Goal: Transaction & Acquisition: Purchase product/service

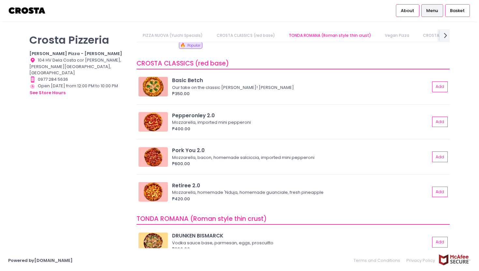
scroll to position [107, 0]
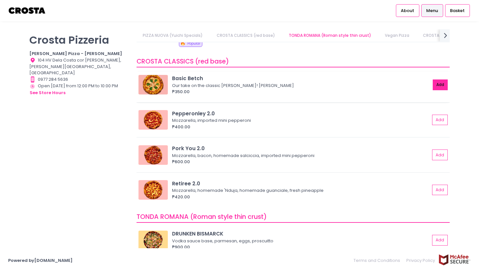
click at [440, 86] on button "Add" at bounding box center [440, 85] width 15 height 11
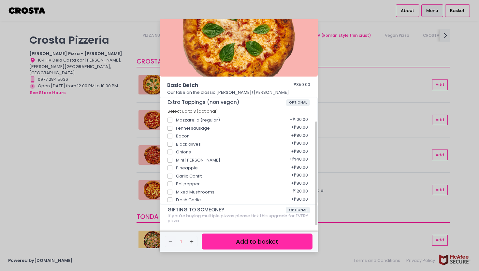
scroll to position [77, 0]
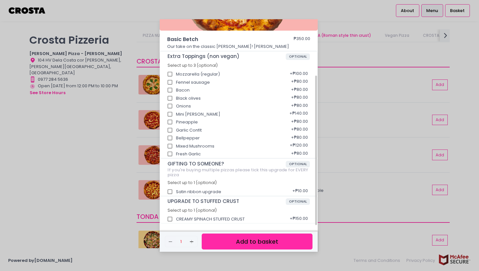
click at [190, 219] on div "CREAMY SPINACH STUFFED CRUST + ₱150.00" at bounding box center [239, 217] width 143 height 8
click at [168, 219] on input "CREAMY SPINACH STUFFED CRUST" at bounding box center [170, 219] width 12 height 12
checkbox input "true"
click at [234, 243] on button "Add to basket" at bounding box center [257, 242] width 111 height 16
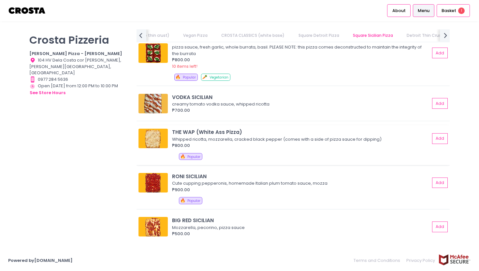
scroll to position [875, 0]
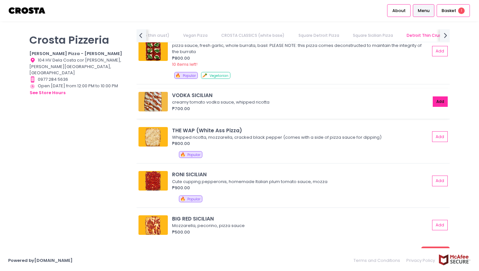
click at [439, 105] on button "Add" at bounding box center [440, 102] width 15 height 11
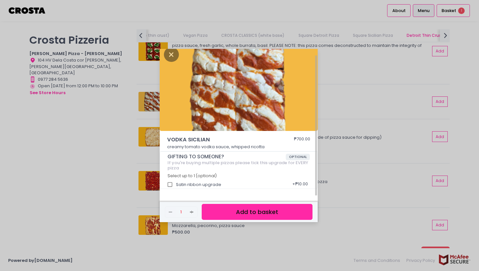
click at [260, 211] on button "Add to basket" at bounding box center [257, 212] width 111 height 16
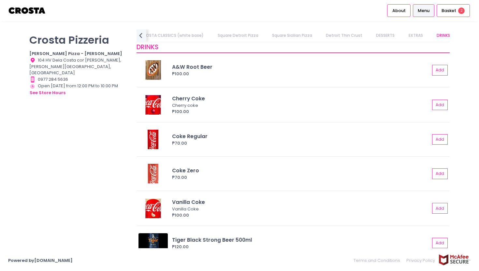
scroll to position [1388, 0]
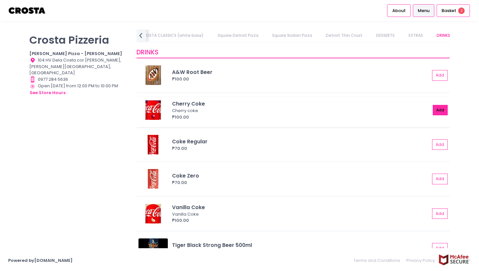
click at [441, 109] on button "Add" at bounding box center [440, 110] width 15 height 11
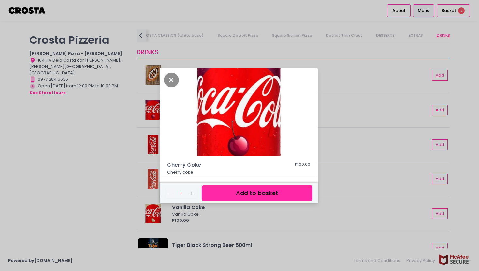
click at [227, 189] on button "Add to basket" at bounding box center [257, 194] width 111 height 16
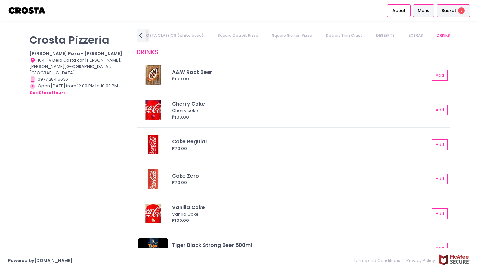
click at [458, 10] on div "Basket 3" at bounding box center [453, 10] width 33 height 13
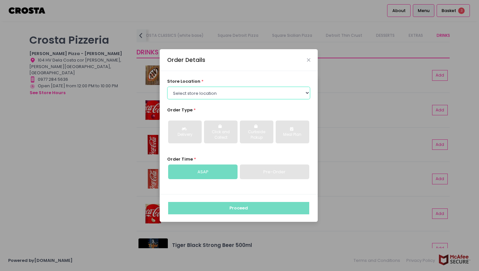
click at [267, 92] on select "Select store location Crosta Pizza - Salcedo Crosta Pizza - San Juan" at bounding box center [238, 93] width 143 height 12
select select "5fabb2e53664a8677beaeb89"
click at [167, 87] on select "Select store location Crosta Pizza - Salcedo Crosta Pizza - San Juan" at bounding box center [238, 93] width 143 height 12
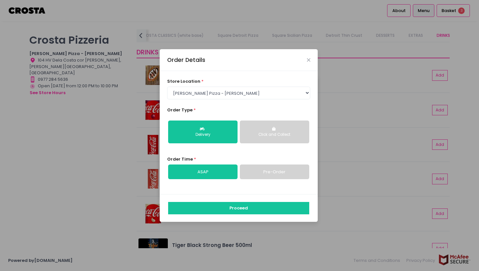
click at [270, 130] on button "Click and Collect" at bounding box center [274, 132] width 69 height 23
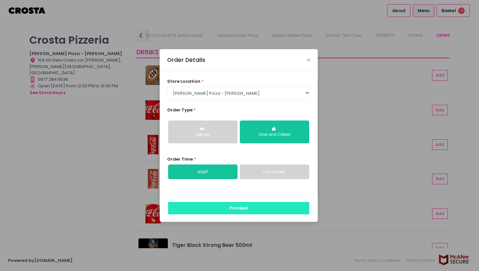
click at [227, 210] on button "Proceed" at bounding box center [238, 208] width 141 height 12
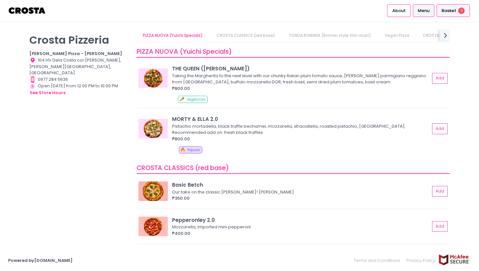
click at [450, 11] on span "Basket" at bounding box center [449, 11] width 15 height 7
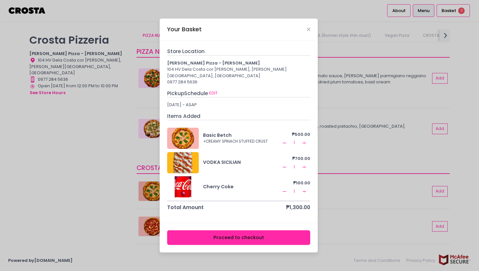
click at [246, 236] on button "Proceed to checkout" at bounding box center [238, 238] width 143 height 15
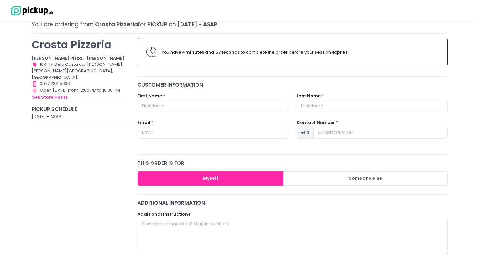
scroll to position [40, 0]
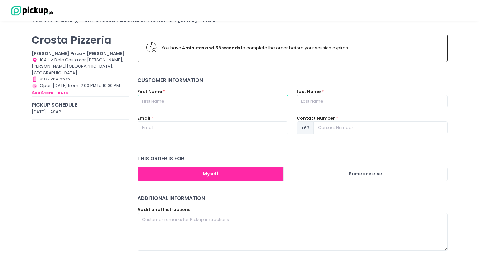
click at [201, 100] on input "text" at bounding box center [213, 101] width 151 height 12
type input "[PERSON_NAME][DATE]"
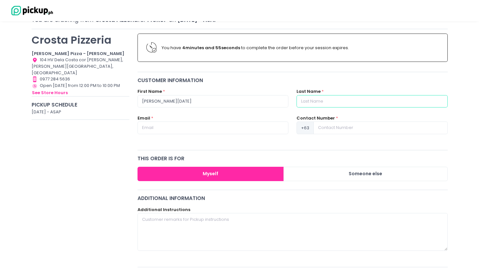
type input "[PERSON_NAME]"
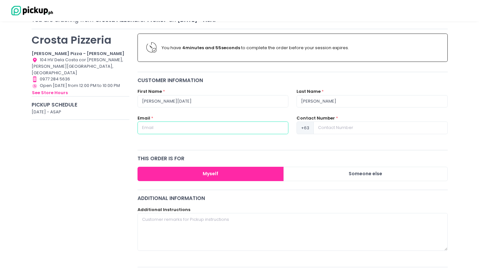
type input "[EMAIL_ADDRESS][PERSON_NAME][DOMAIN_NAME]"
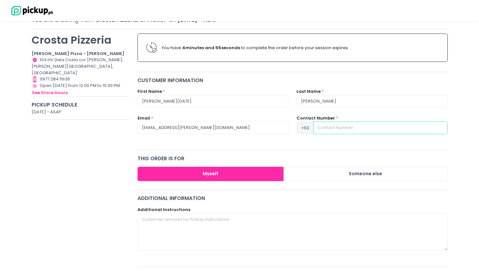
type input "09189039028"
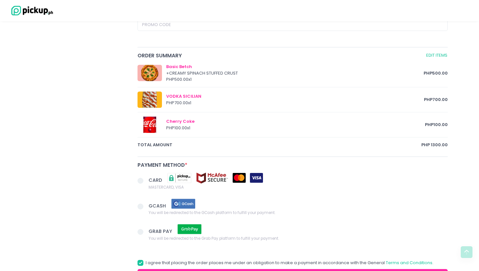
scroll to position [308, 0]
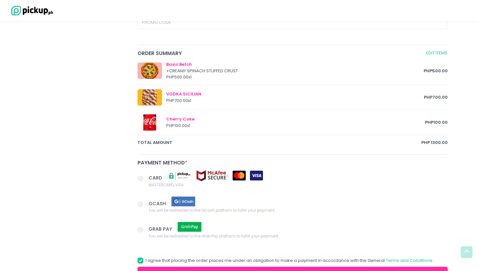
click at [141, 181] on span at bounding box center [141, 179] width 6 height 6
click at [146, 180] on input "CARD MASTERCARD, VISA" at bounding box center [148, 177] width 4 height 4
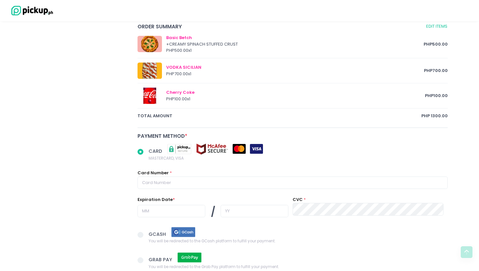
scroll to position [342, 0]
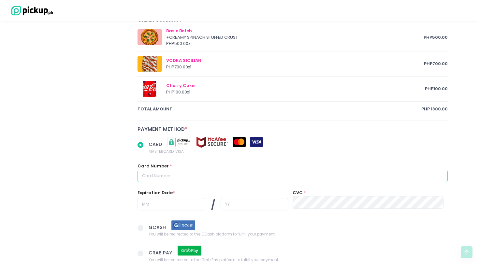
click at [161, 179] on input "text" at bounding box center [293, 176] width 310 height 12
radio input "true"
type input "4"
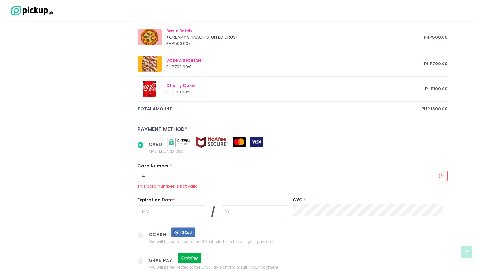
radio input "true"
type input "48"
radio input "true"
type input "489"
radio input "true"
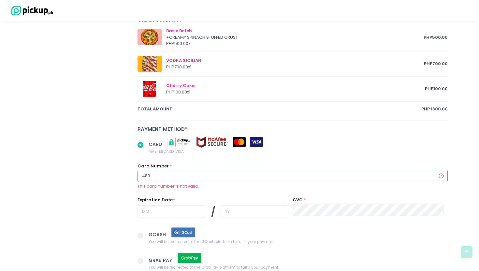
type input "4895"
radio input "true"
type input "48950"
radio input "true"
type input "489504"
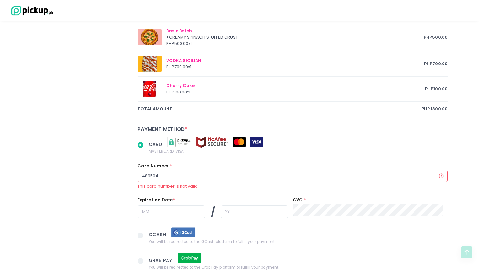
radio input "true"
type input "4895041"
radio input "true"
type input "48950417"
radio input "true"
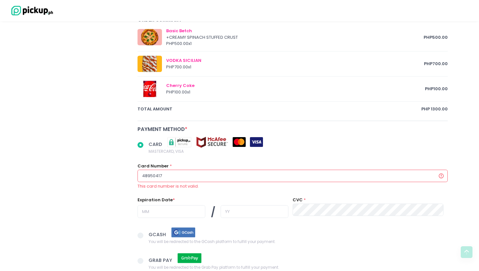
type input "489504170"
radio input "true"
type input "4895041703"
radio input "true"
type input "48950417032"
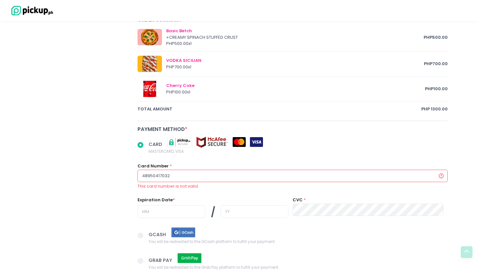
radio input "true"
type input "489504170320"
radio input "true"
type input "4895041703205"
radio input "true"
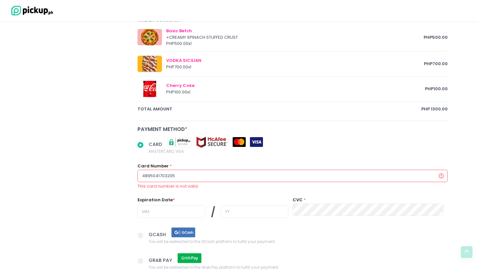
type input "48950417032053"
radio input "true"
type input "489504170320538"
radio input "true"
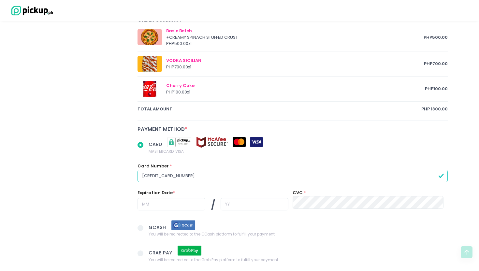
type input "[CREDIT_CARD_NUMBER]"
click at [146, 207] on input "text" at bounding box center [172, 204] width 68 height 12
radio input "true"
type input "0"
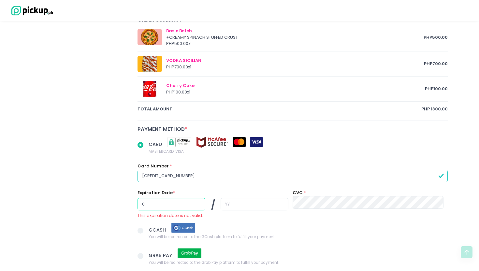
radio input "true"
type input "09"
click at [221, 211] on div at bounding box center [255, 205] width 68 height 14
click at [221, 204] on input "text" at bounding box center [255, 204] width 68 height 12
radio input "true"
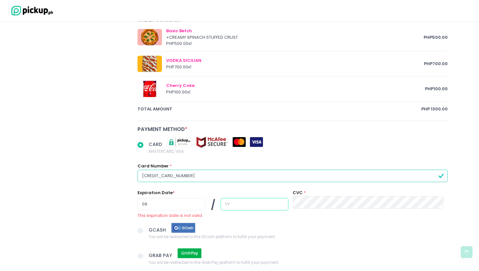
type input "3"
radio input "true"
type input "31"
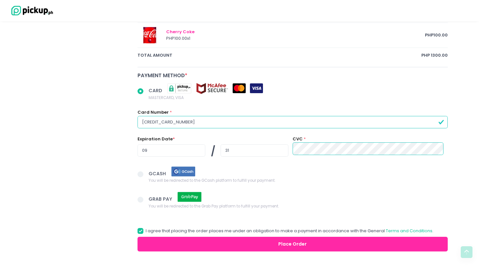
scroll to position [410, 0]
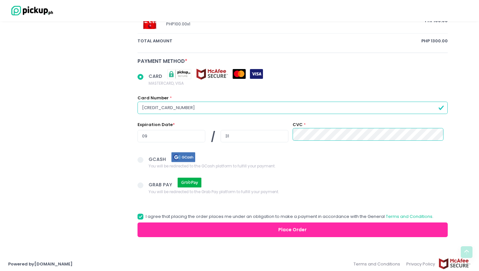
click at [180, 235] on button "Place Order" at bounding box center [293, 230] width 310 height 15
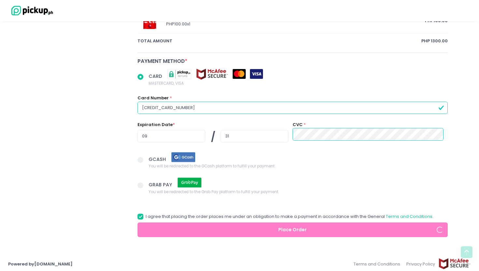
radio input "true"
type input "9189039028"
radio input "true"
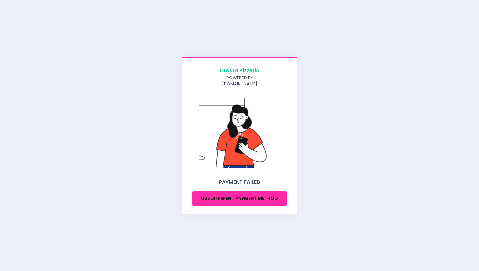
click at [255, 199] on button "Use different payment method" at bounding box center [239, 198] width 95 height 15
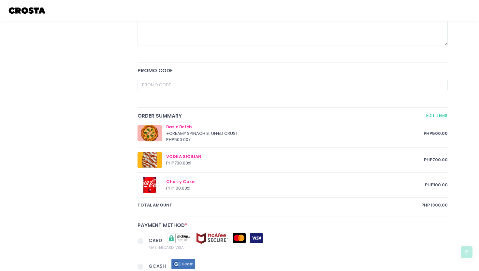
scroll to position [356, 0]
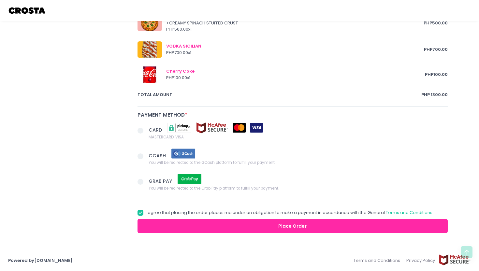
click at [143, 131] on span at bounding box center [141, 131] width 6 height 6
click at [146, 131] on input "CARD MASTERCARD, VISA" at bounding box center [148, 130] width 4 height 4
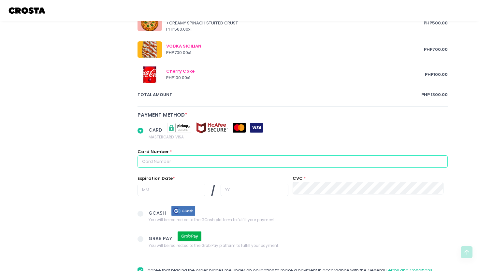
click at [182, 163] on input "text" at bounding box center [293, 162] width 310 height 12
radio input "true"
type input "4"
radio input "true"
type input "48"
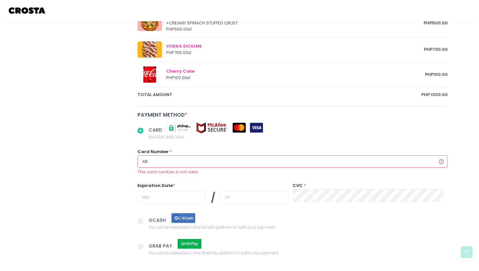
radio input "true"
type input "489"
radio input "true"
type input "4895"
radio input "true"
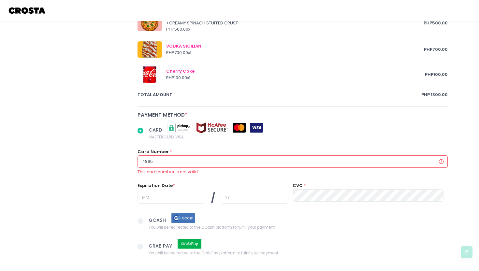
type input "48950"
radio input "true"
type input "489504"
radio input "true"
type input "4895041"
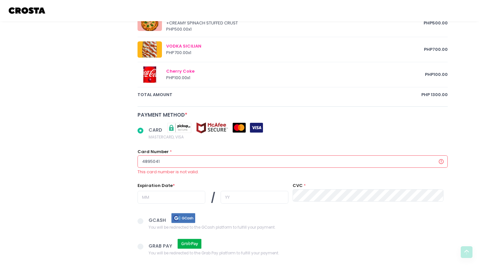
radio input "true"
type input "48950417"
radio input "true"
type input "489504170"
radio input "true"
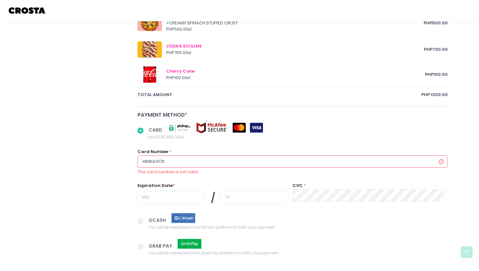
type input "4895041703"
radio input "true"
type input "48950417032"
radio input "true"
type input "489504170320"
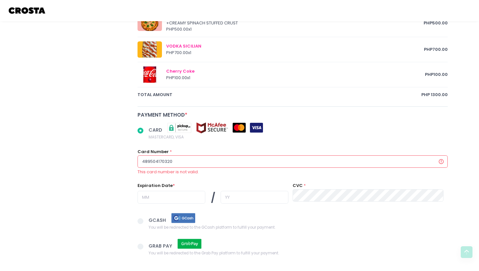
radio input "true"
type input "4895041703205"
radio input "true"
type input "48950417032053"
radio input "true"
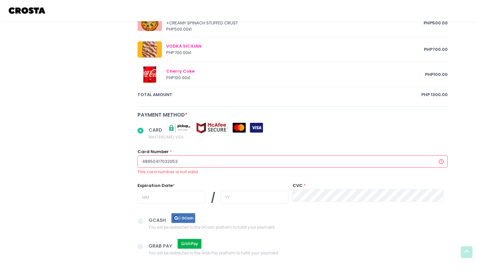
type input "489504170320538"
radio input "true"
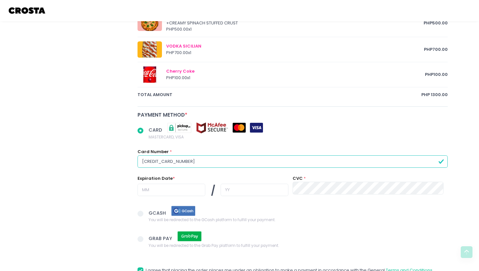
type input "[CREDIT_CARD_NUMBER]"
click at [153, 186] on input "text" at bounding box center [172, 190] width 68 height 12
radio input "true"
type input "0"
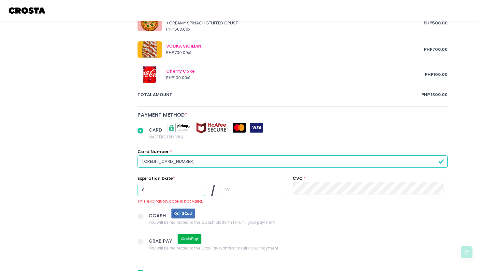
radio input "true"
type input "09"
click at [221, 191] on input "text" at bounding box center [255, 190] width 68 height 12
radio input "true"
type input "3"
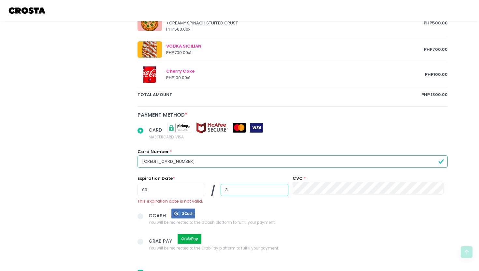
radio input "true"
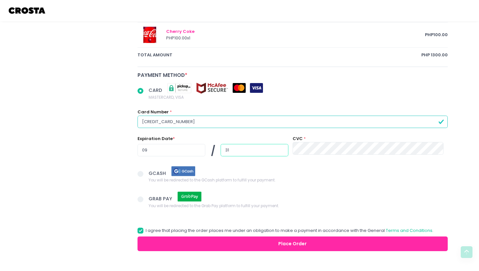
scroll to position [401, 0]
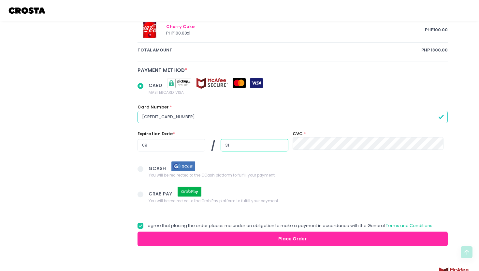
type input "31"
click at [307, 243] on button "Place Order" at bounding box center [293, 239] width 310 height 15
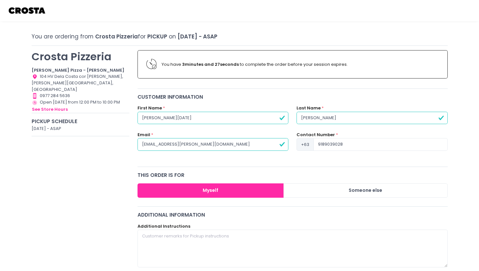
scroll to position [23, 0]
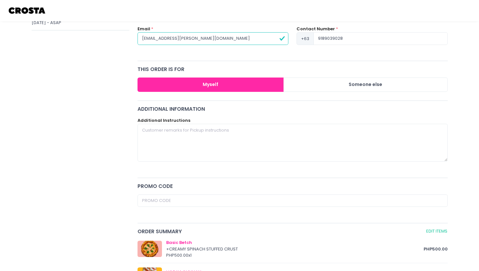
radio input "true"
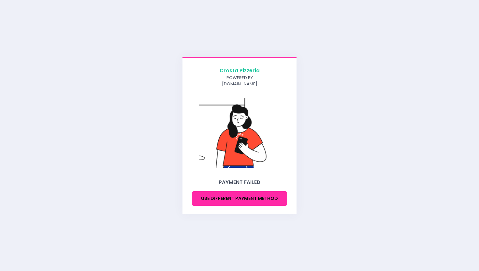
click at [231, 200] on button "Use different payment method" at bounding box center [239, 198] width 95 height 15
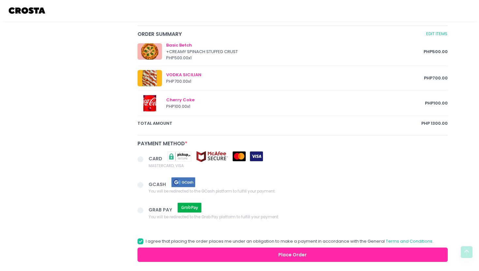
scroll to position [331, 0]
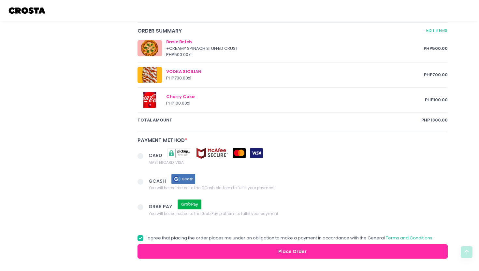
click at [141, 155] on span at bounding box center [141, 156] width 6 height 6
click at [146, 155] on input "CARD MASTERCARD, VISA" at bounding box center [148, 155] width 4 height 4
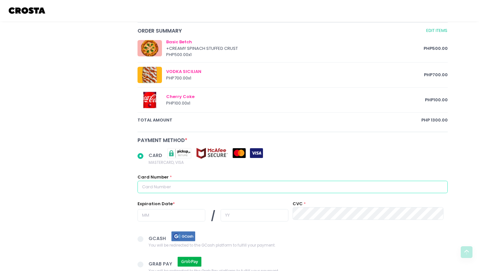
click at [166, 190] on input "text" at bounding box center [293, 187] width 310 height 12
radio input "true"
type input "5"
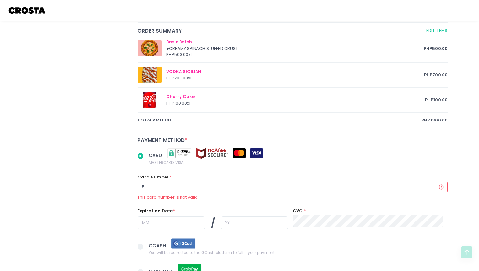
radio input "true"
type input "52"
radio input "true"
type input "529"
radio input "true"
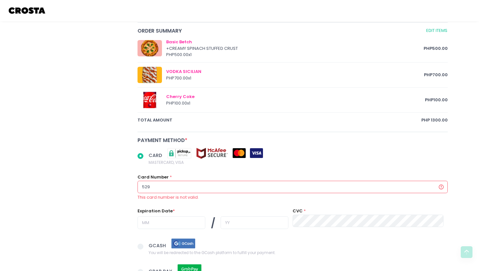
type input "5292"
radio input "true"
type input "5292"
radio input "true"
type input "5292 47"
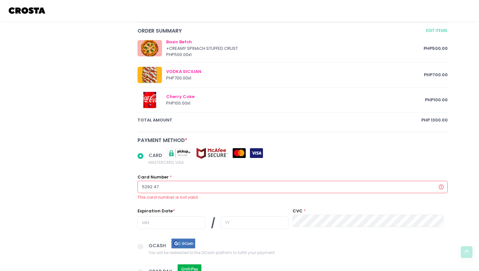
radio input "true"
type input "5292 476"
radio input "true"
type input "5292 4764"
radio input "true"
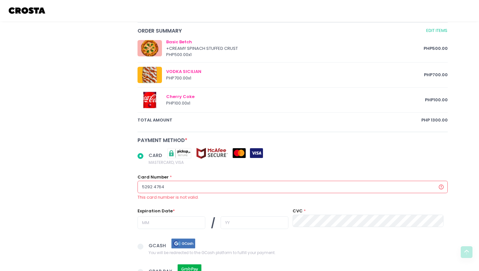
type input "5292 47640"
radio input "true"
type input "5292 476407"
radio input "true"
type input "5292 47640"
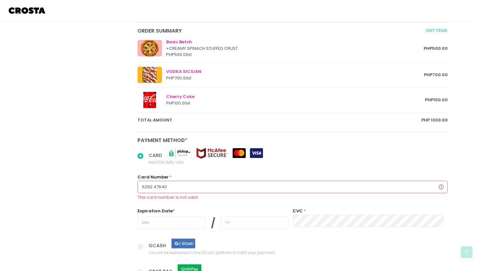
radio input "true"
type input "5292 4764"
radio input "true"
type input "52924764"
radio input "true"
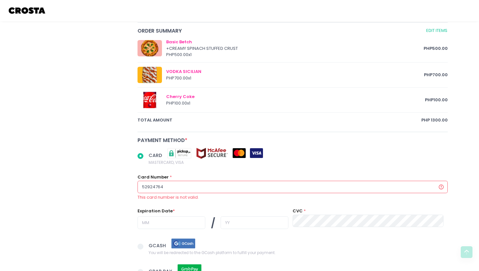
type input "529247640"
radio input "true"
type input "5292476407"
radio input "true"
type input "52924764075"
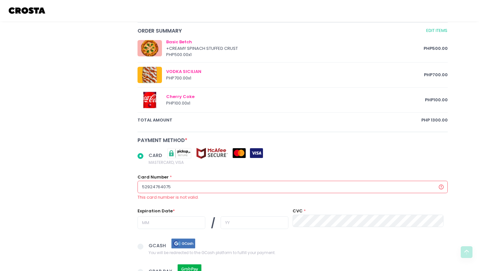
radio input "true"
type input "529247640754"
radio input "true"
type input "5292476407543"
radio input "true"
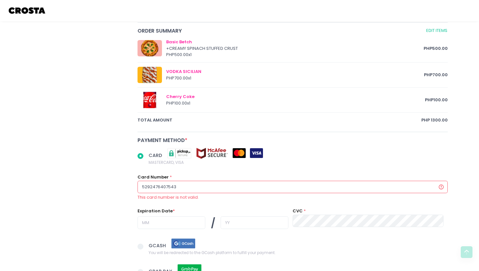
type input "52924764075439"
radio input "true"
type input "529247640754393"
radio input "true"
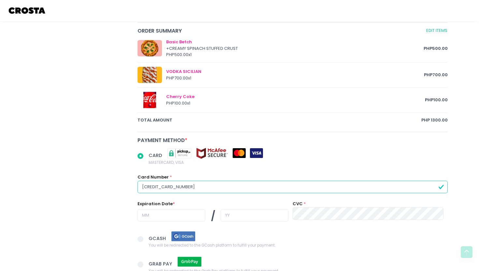
type input "5292476407543931"
click at [150, 217] on input "text" at bounding box center [172, 215] width 68 height 12
radio input "true"
type input "1"
radio input "true"
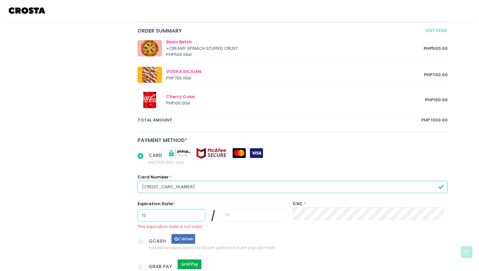
type input "12"
click at [221, 222] on div at bounding box center [255, 216] width 68 height 14
radio input "true"
type input "2"
radio input "true"
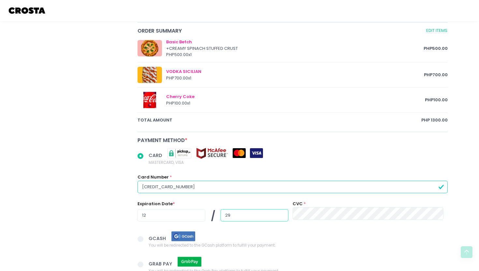
type input "29"
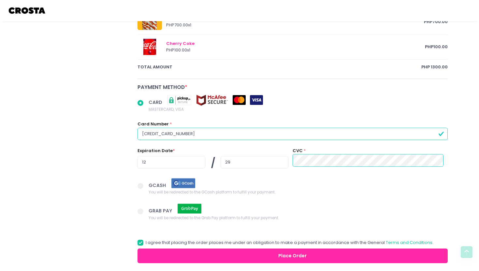
scroll to position [388, 0]
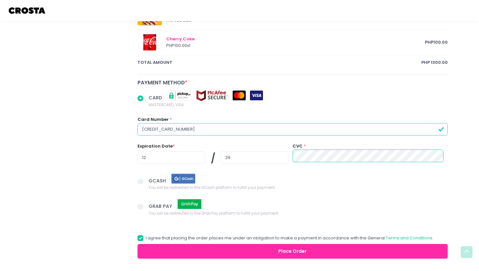
click at [268, 255] on button "Place Order" at bounding box center [293, 251] width 310 height 15
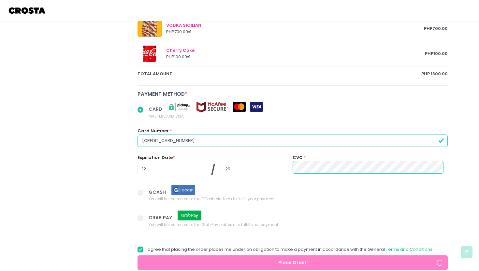
scroll to position [414, 0]
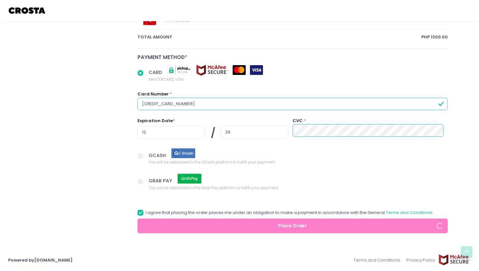
radio input "true"
